Goal: Transaction & Acquisition: Download file/media

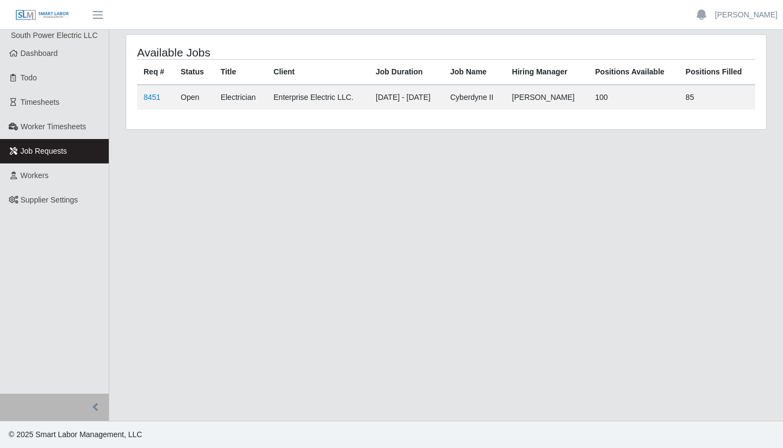
click at [39, 13] on img at bounding box center [42, 15] width 54 height 12
click at [29, 12] on img at bounding box center [42, 15] width 54 height 12
click at [47, 13] on img at bounding box center [42, 15] width 54 height 12
click at [100, 12] on span "button" at bounding box center [98, 15] width 14 height 12
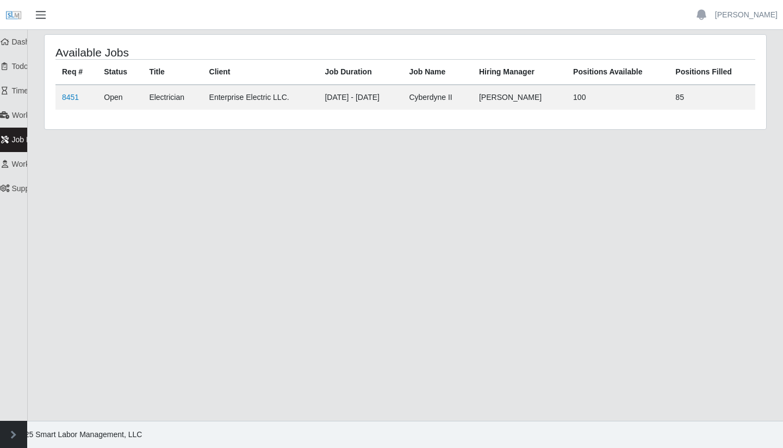
click at [40, 15] on span "button" at bounding box center [41, 15] width 14 height 12
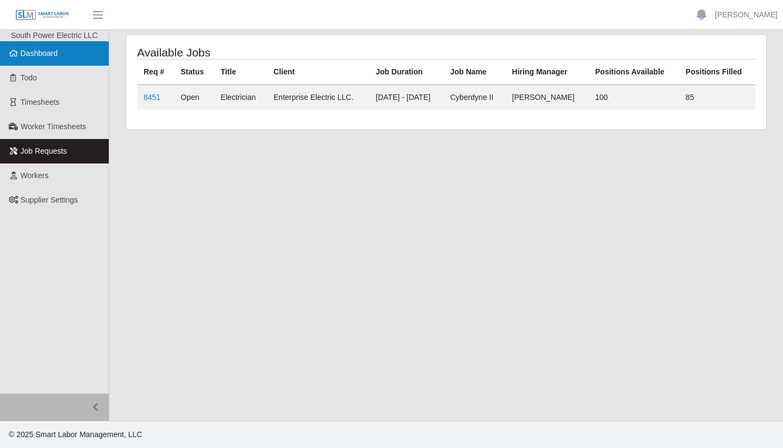
click at [52, 52] on span "Dashboard" at bounding box center [39, 53] width 37 height 9
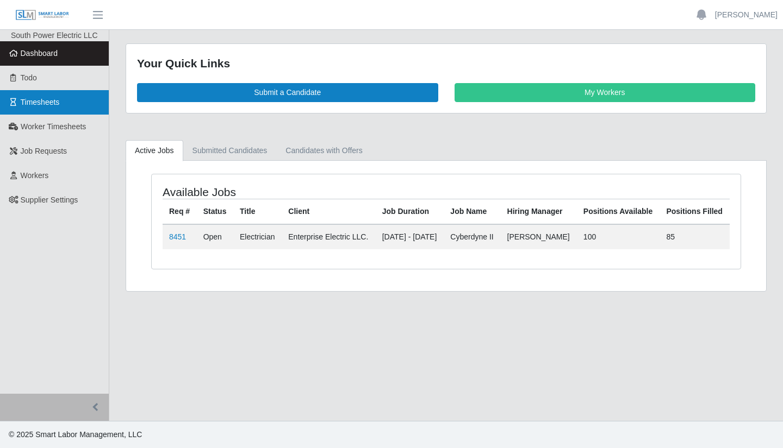
click at [52, 114] on link "Timesheets" at bounding box center [54, 102] width 109 height 24
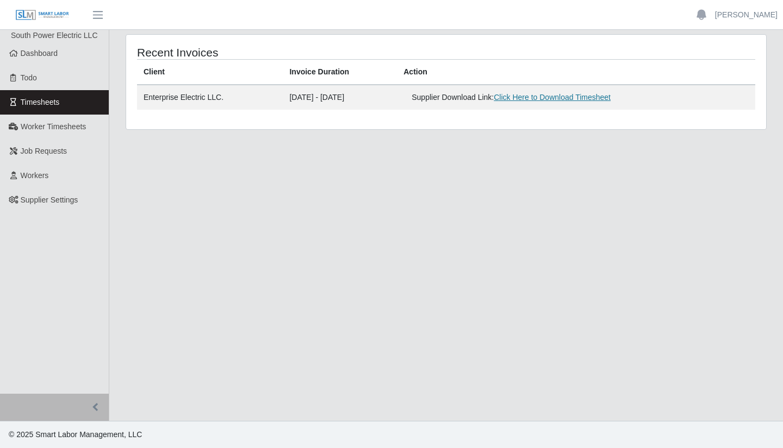
click at [533, 93] on link "Click Here to Download Timesheet" at bounding box center [551, 97] width 117 height 9
